Goal: Transaction & Acquisition: Subscribe to service/newsletter

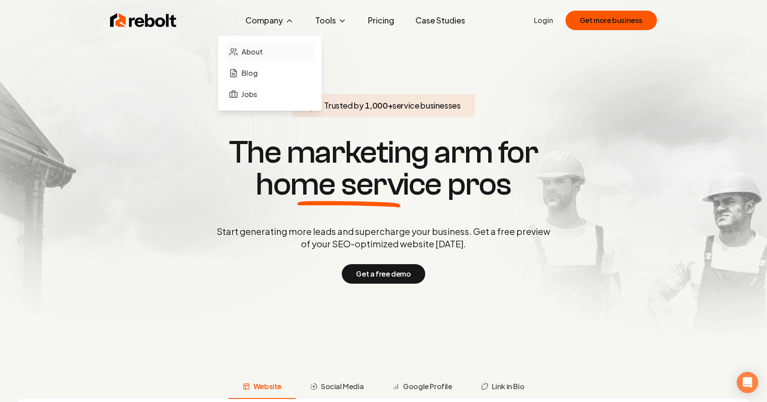
click at [248, 48] on span "About" at bounding box center [251, 52] width 21 height 11
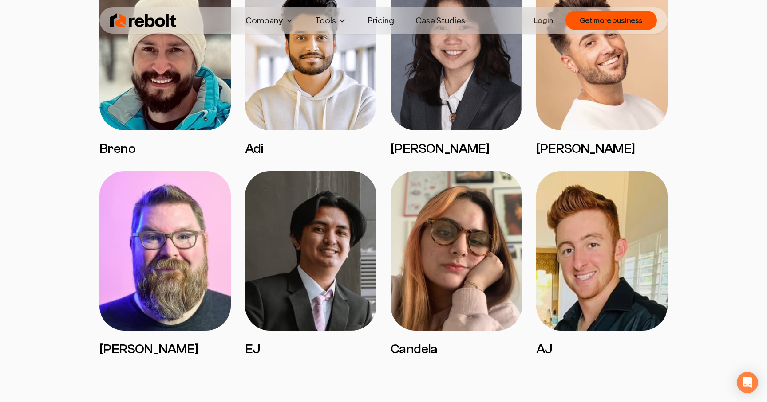
scroll to position [1806, 0]
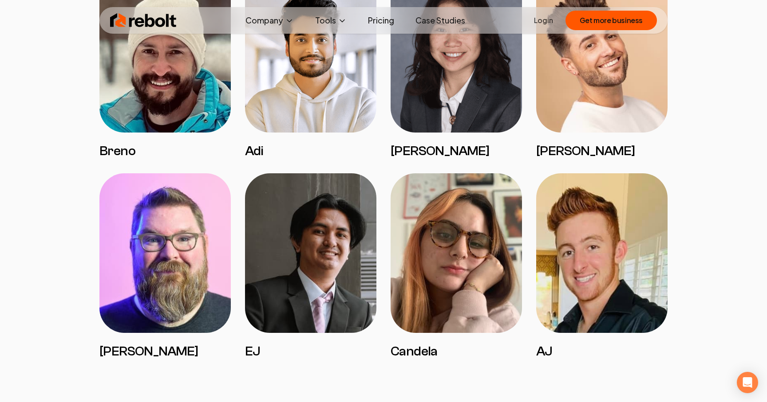
click at [416, 247] on img at bounding box center [455, 253] width 131 height 160
click at [452, 306] on img at bounding box center [455, 253] width 131 height 160
click at [620, 287] on img at bounding box center [601, 253] width 131 height 160
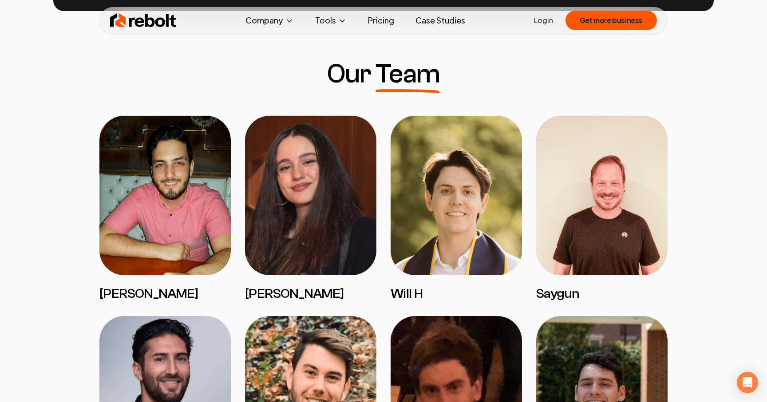
scroll to position [658, 0]
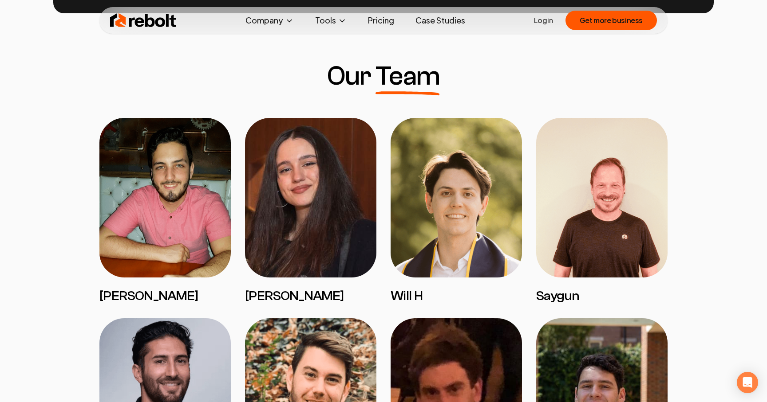
click at [132, 203] on img at bounding box center [164, 198] width 131 height 160
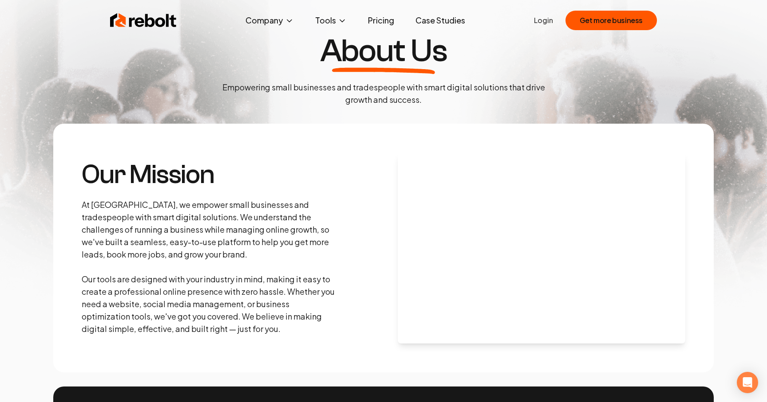
scroll to position [0, 0]
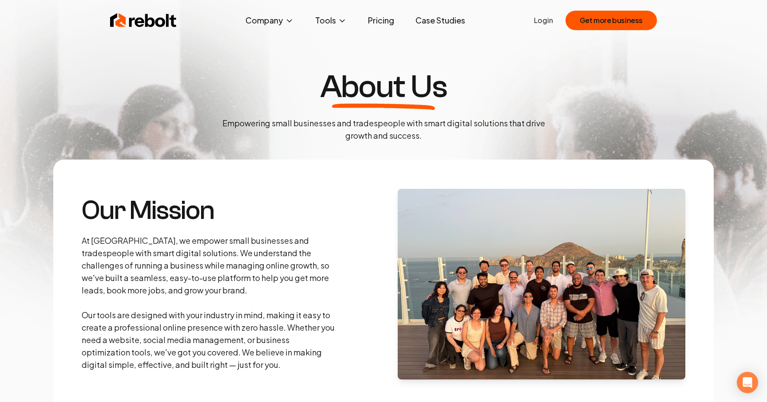
click at [382, 18] on link "Pricing" at bounding box center [381, 21] width 40 height 18
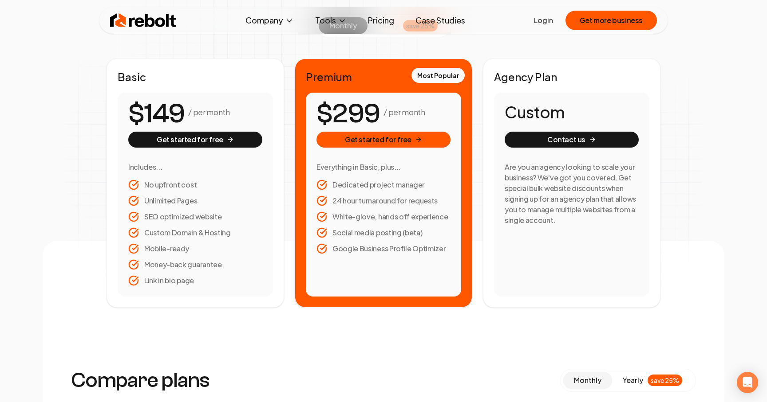
scroll to position [134, 0]
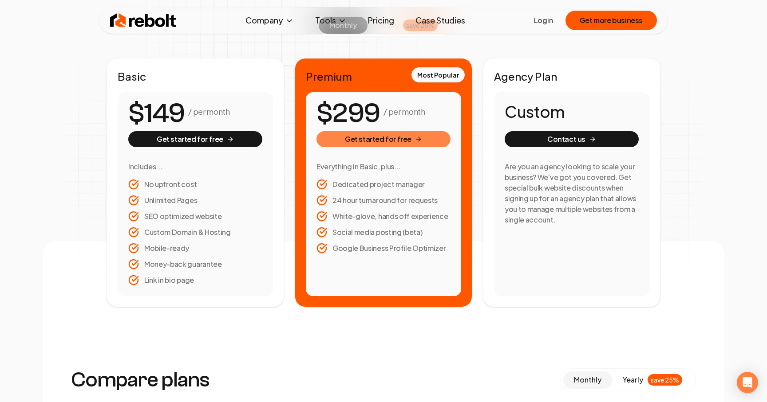
click at [382, 141] on button "Get started for free" at bounding box center [383, 139] width 134 height 16
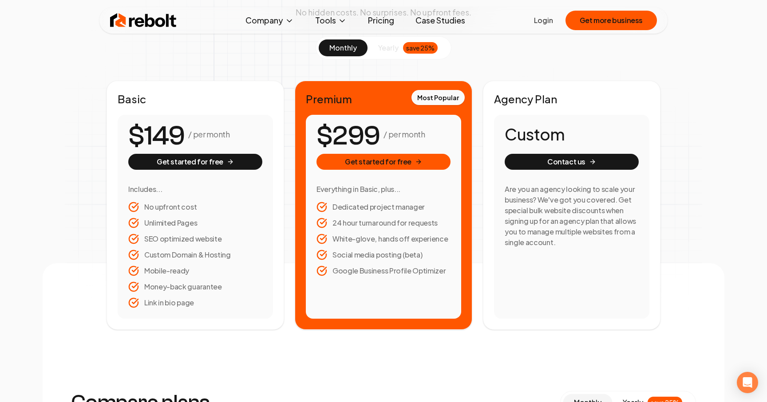
scroll to position [120, 0]
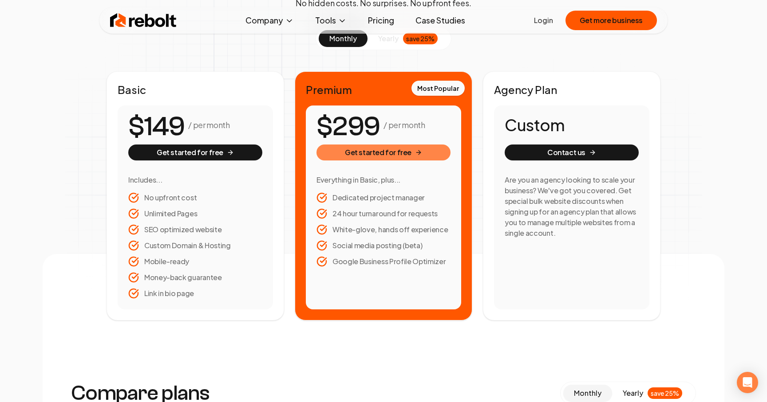
click at [389, 154] on button "Get started for free" at bounding box center [383, 153] width 134 height 16
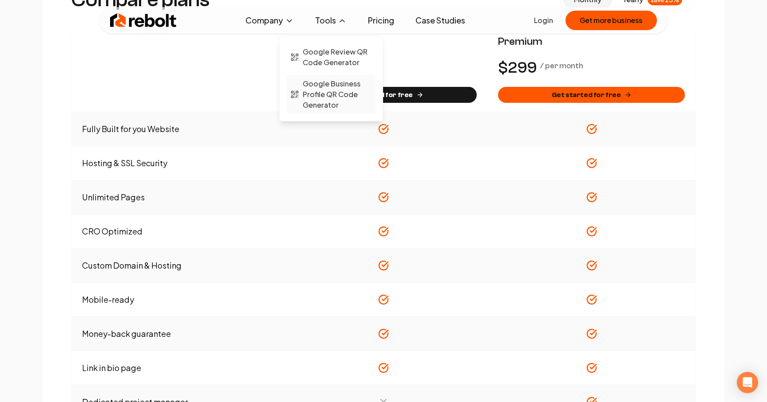
scroll to position [513, 0]
